Goal: Book appointment/travel/reservation

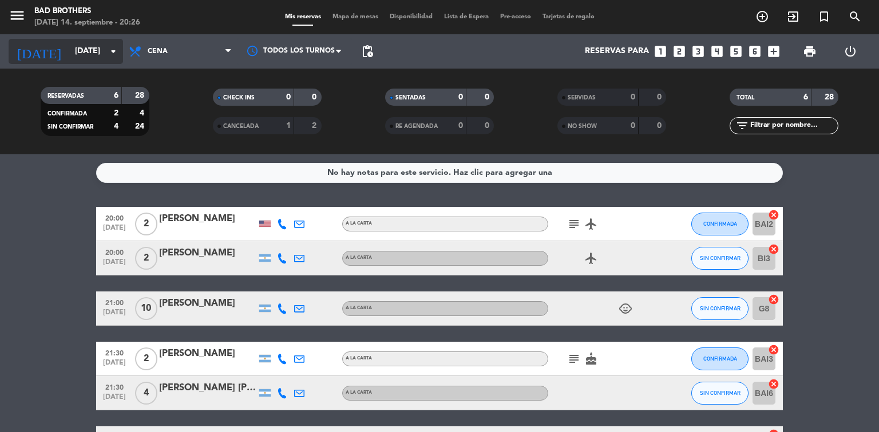
click at [104, 51] on input "[DATE]" at bounding box center [123, 51] width 109 height 21
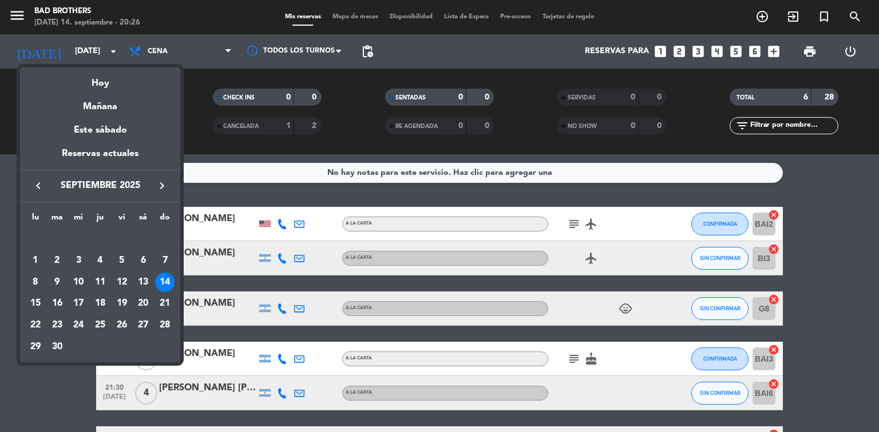
click at [86, 85] on div "Hoy" at bounding box center [100, 79] width 160 height 23
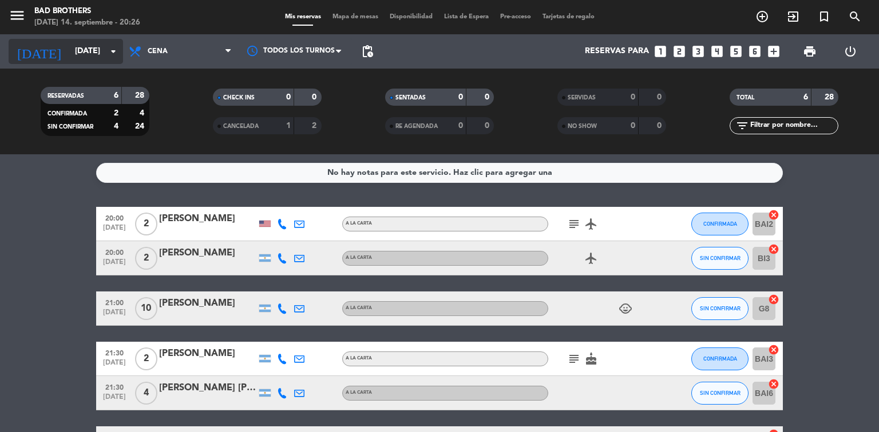
click at [112, 53] on icon "arrow_drop_down" at bounding box center [113, 52] width 14 height 14
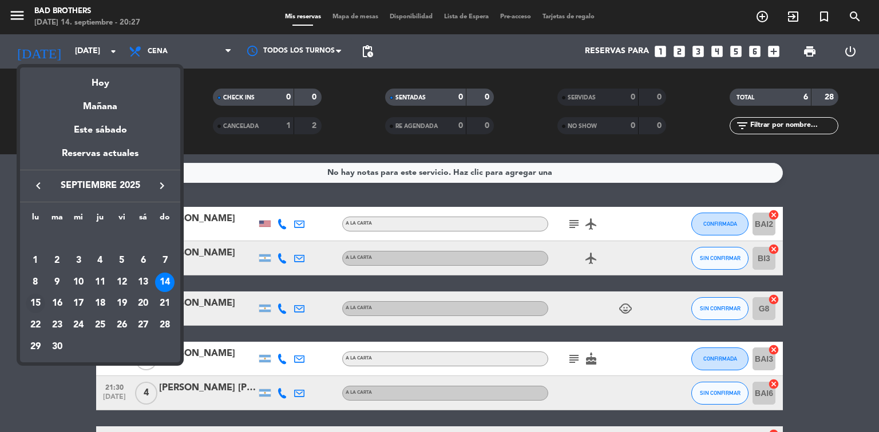
click at [38, 303] on div "15" at bounding box center [35, 303] width 19 height 19
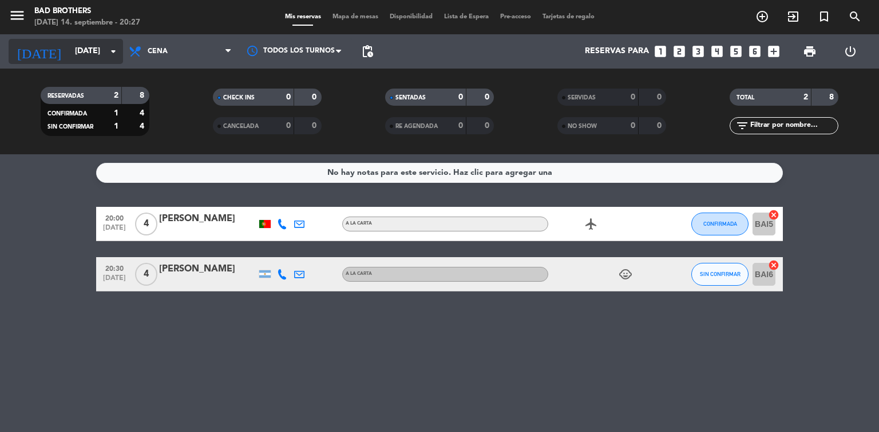
click at [111, 54] on icon "arrow_drop_down" at bounding box center [113, 52] width 14 height 14
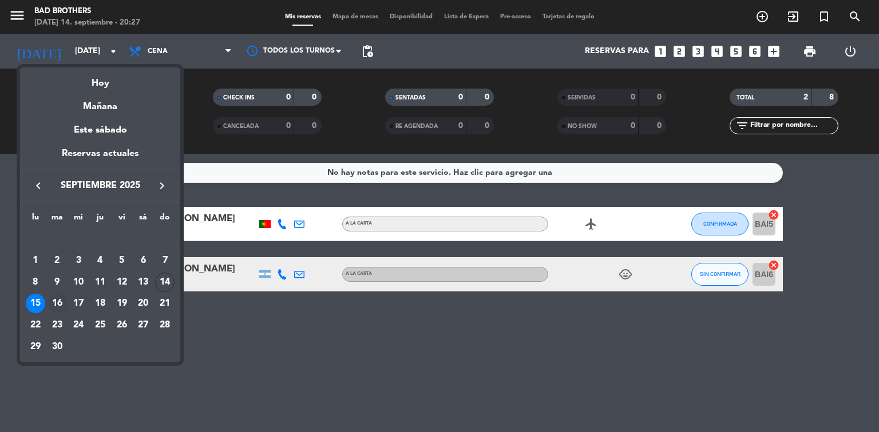
click at [55, 309] on div "16" at bounding box center [56, 303] width 19 height 19
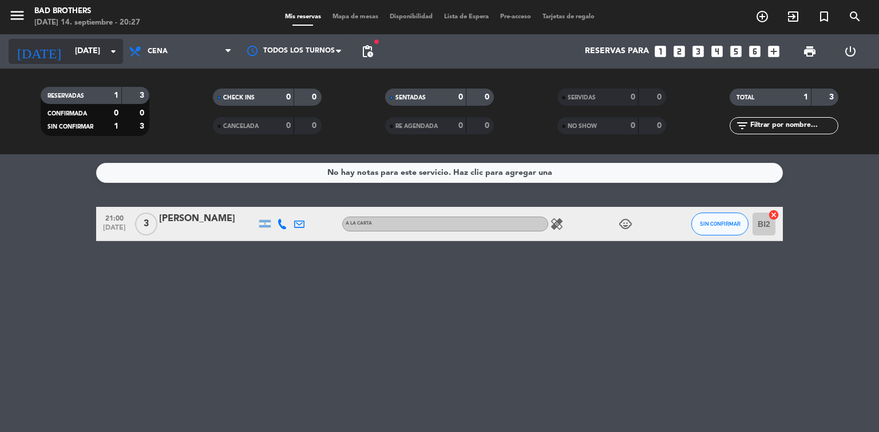
click at [105, 45] on input "[DATE]" at bounding box center [123, 51] width 109 height 21
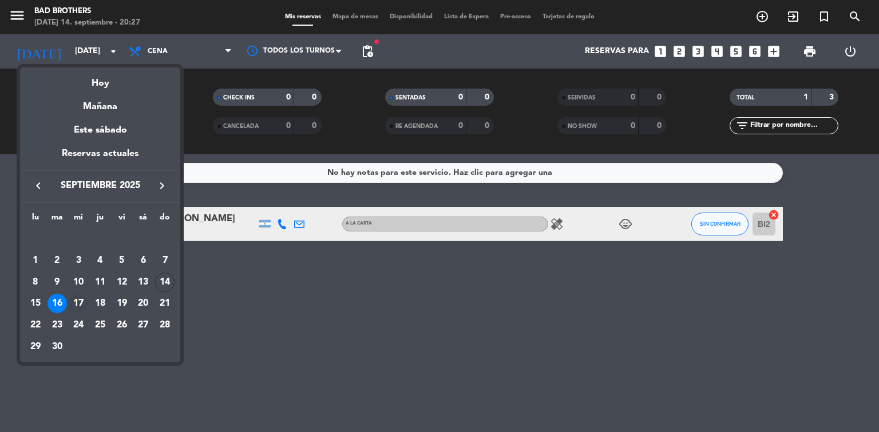
click at [83, 305] on div "17" at bounding box center [78, 303] width 19 height 19
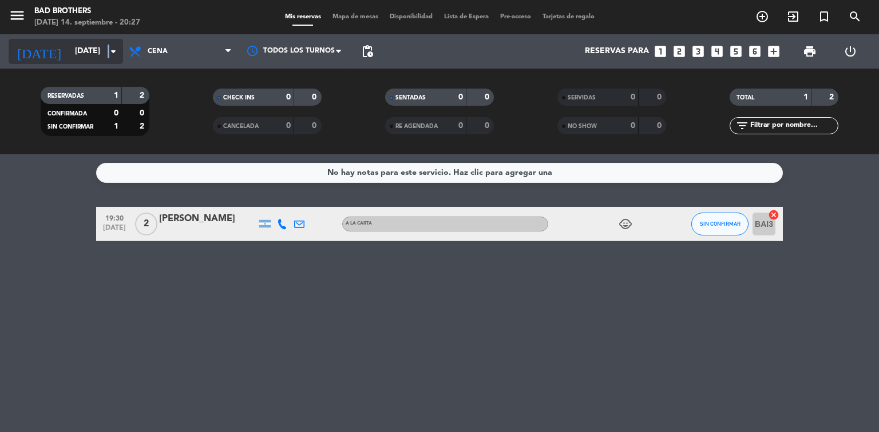
click at [109, 47] on icon "arrow_drop_down" at bounding box center [113, 52] width 14 height 14
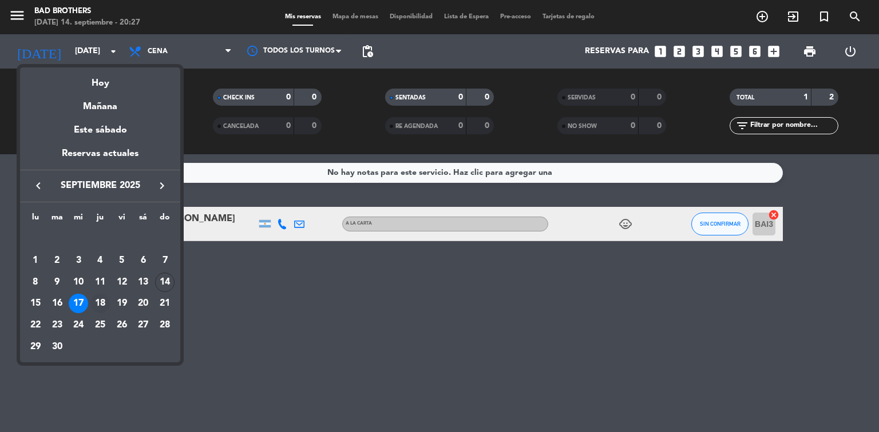
click at [104, 304] on div "18" at bounding box center [99, 303] width 19 height 19
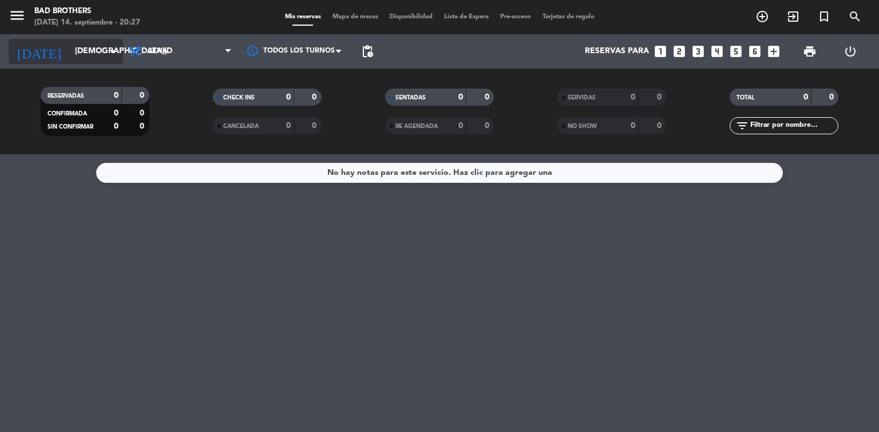
click at [97, 40] on div "[DATE] [DATE] arrow_drop_down" at bounding box center [66, 51] width 114 height 25
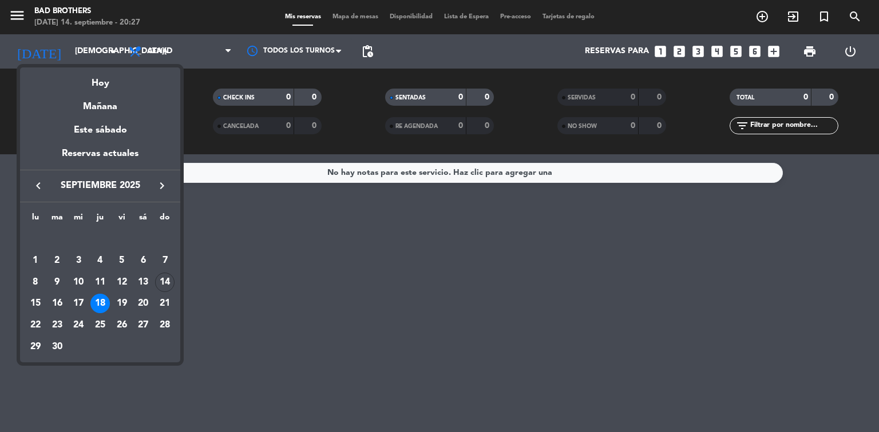
click at [121, 304] on div "19" at bounding box center [121, 303] width 19 height 19
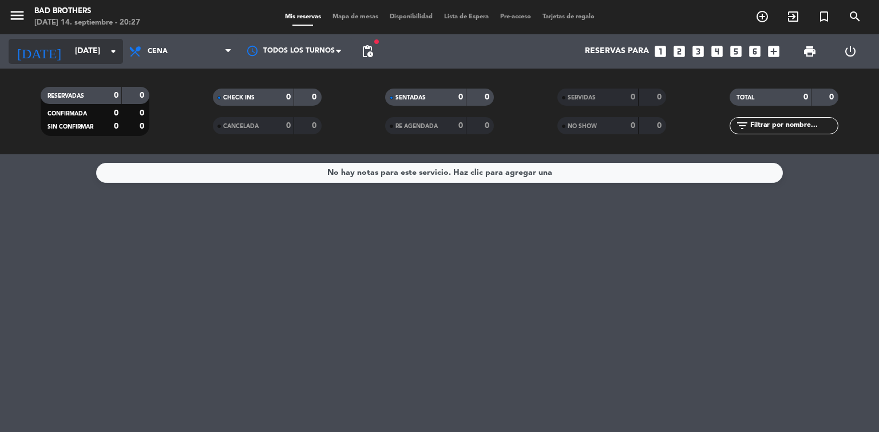
click at [110, 58] on input "[DATE]" at bounding box center [123, 51] width 109 height 21
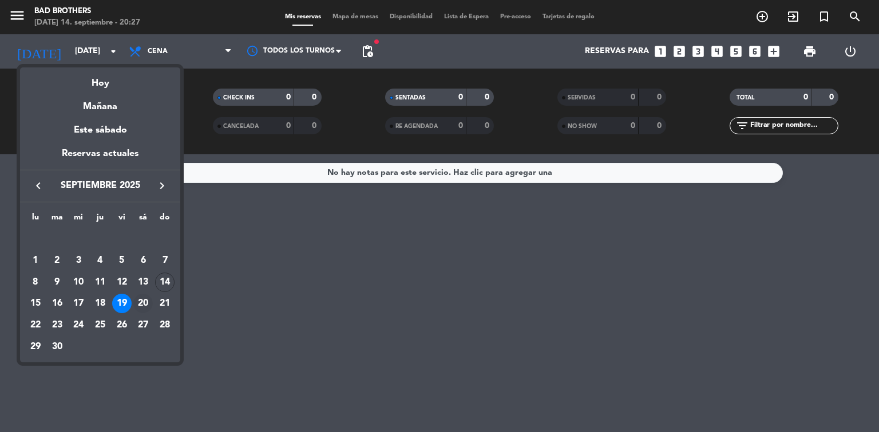
click at [143, 303] on div "20" at bounding box center [142, 303] width 19 height 19
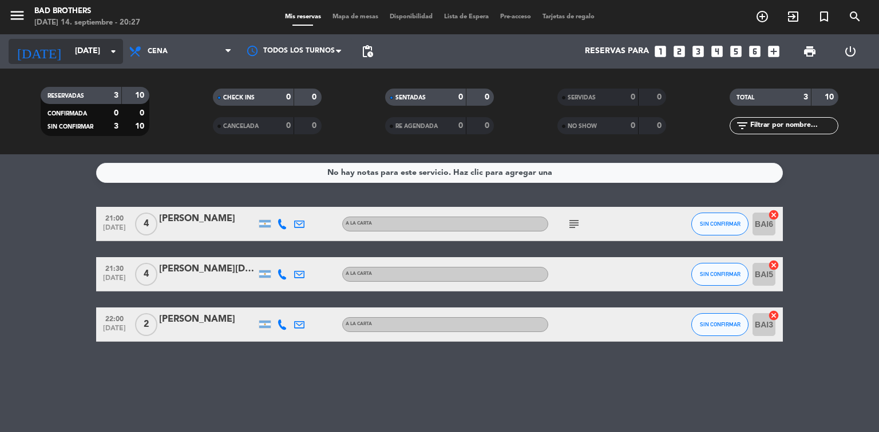
click at [92, 59] on input "[DATE]" at bounding box center [123, 51] width 109 height 21
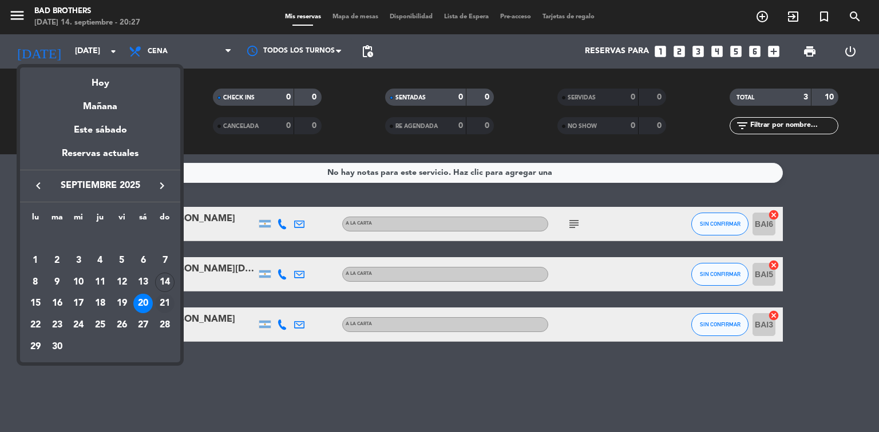
click at [162, 297] on div "21" at bounding box center [164, 303] width 19 height 19
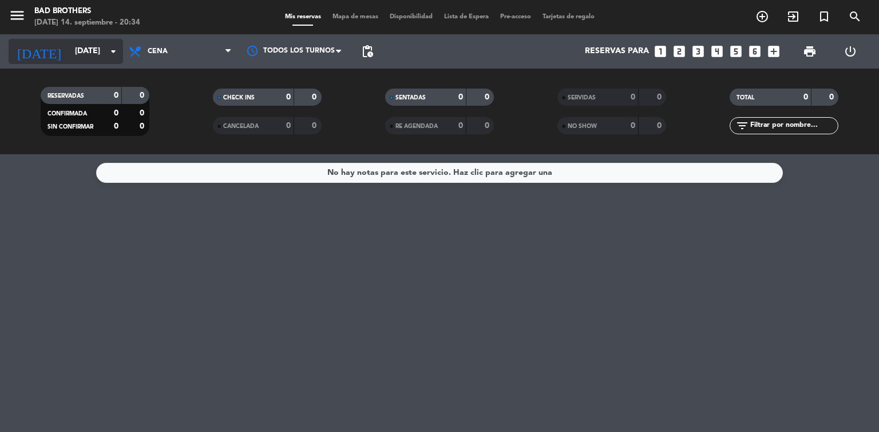
click at [89, 50] on input "[DATE]" at bounding box center [123, 51] width 109 height 21
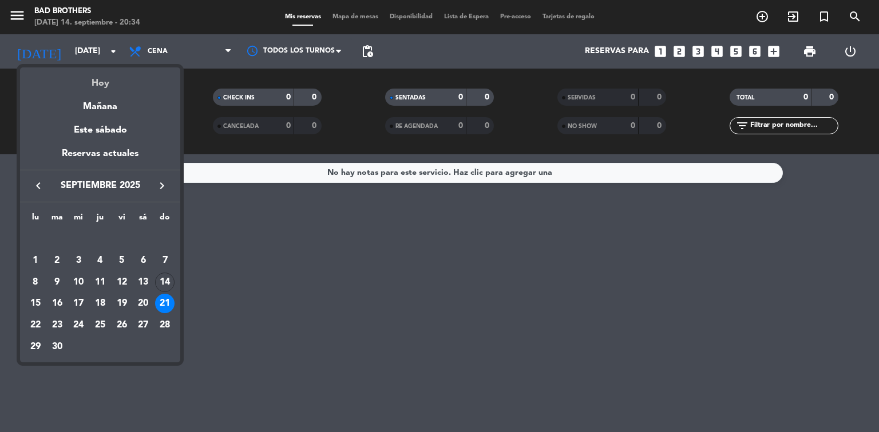
click at [94, 73] on div "Hoy" at bounding box center [100, 79] width 160 height 23
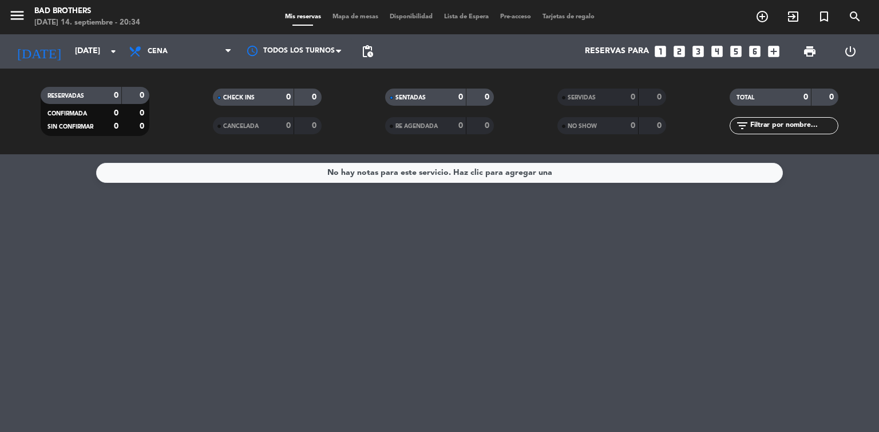
type input "[DATE]"
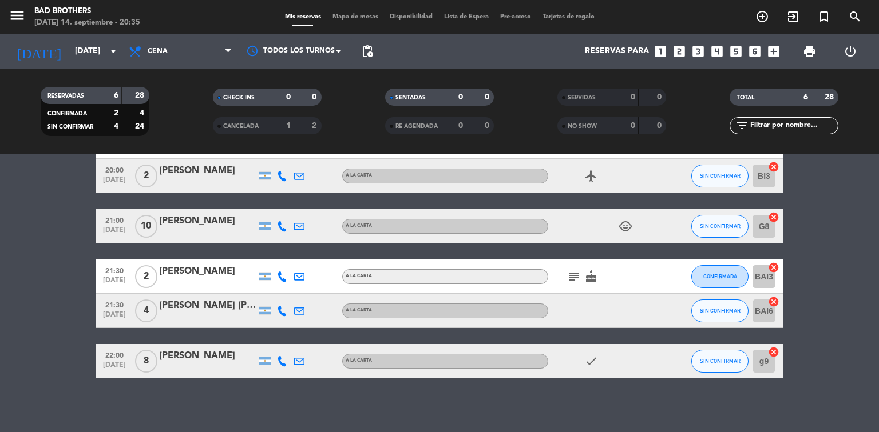
scroll to position [85, 0]
